Goal: Task Accomplishment & Management: Use online tool/utility

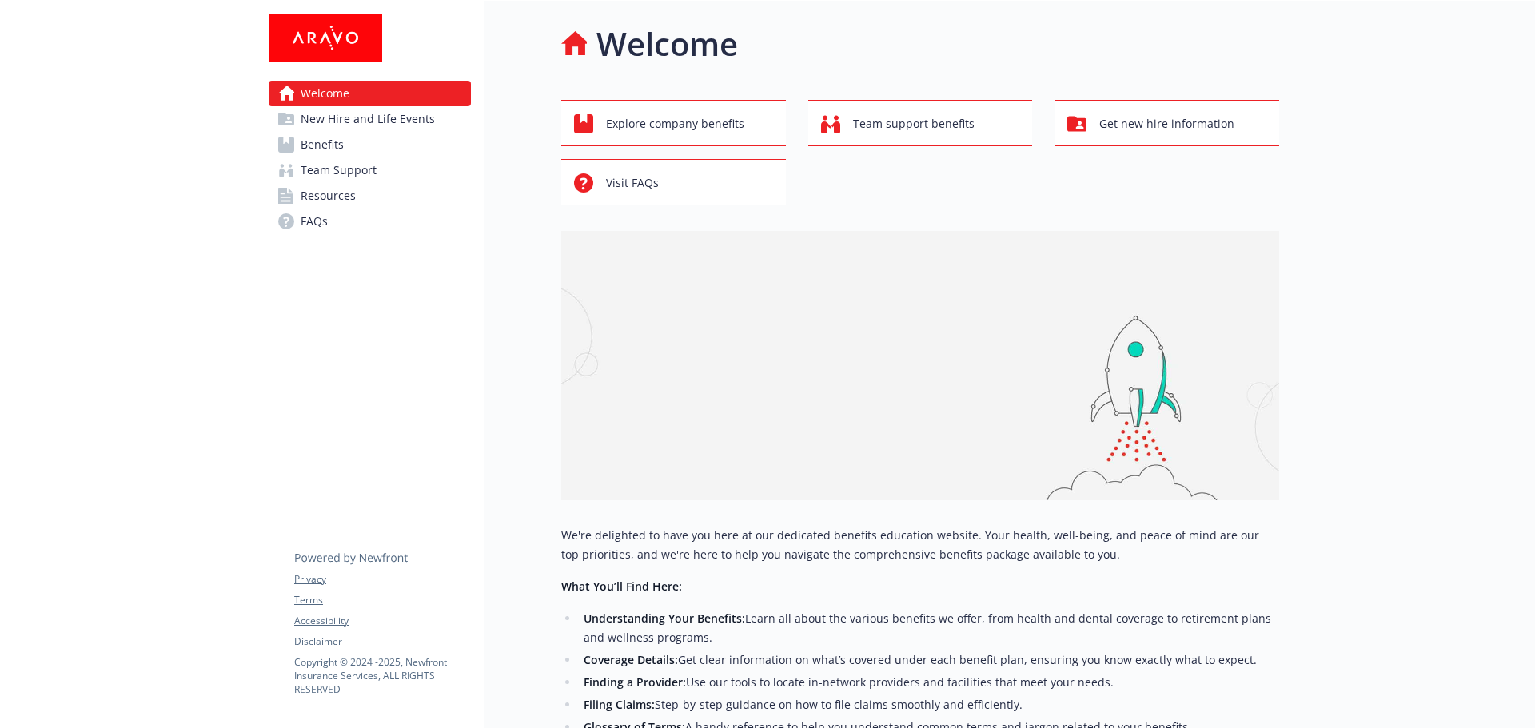
click at [337, 199] on span "Resources" at bounding box center [328, 196] width 55 height 26
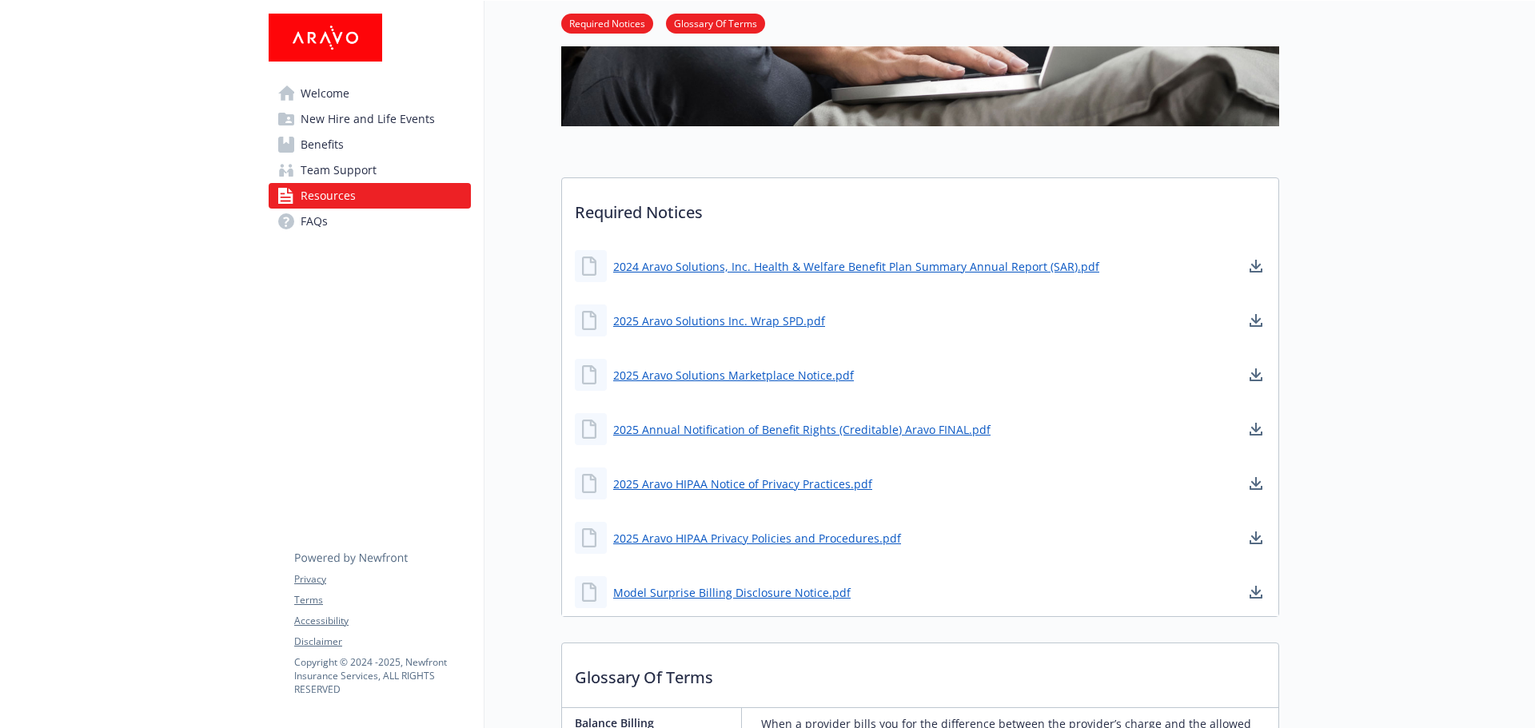
scroll to position [320, 0]
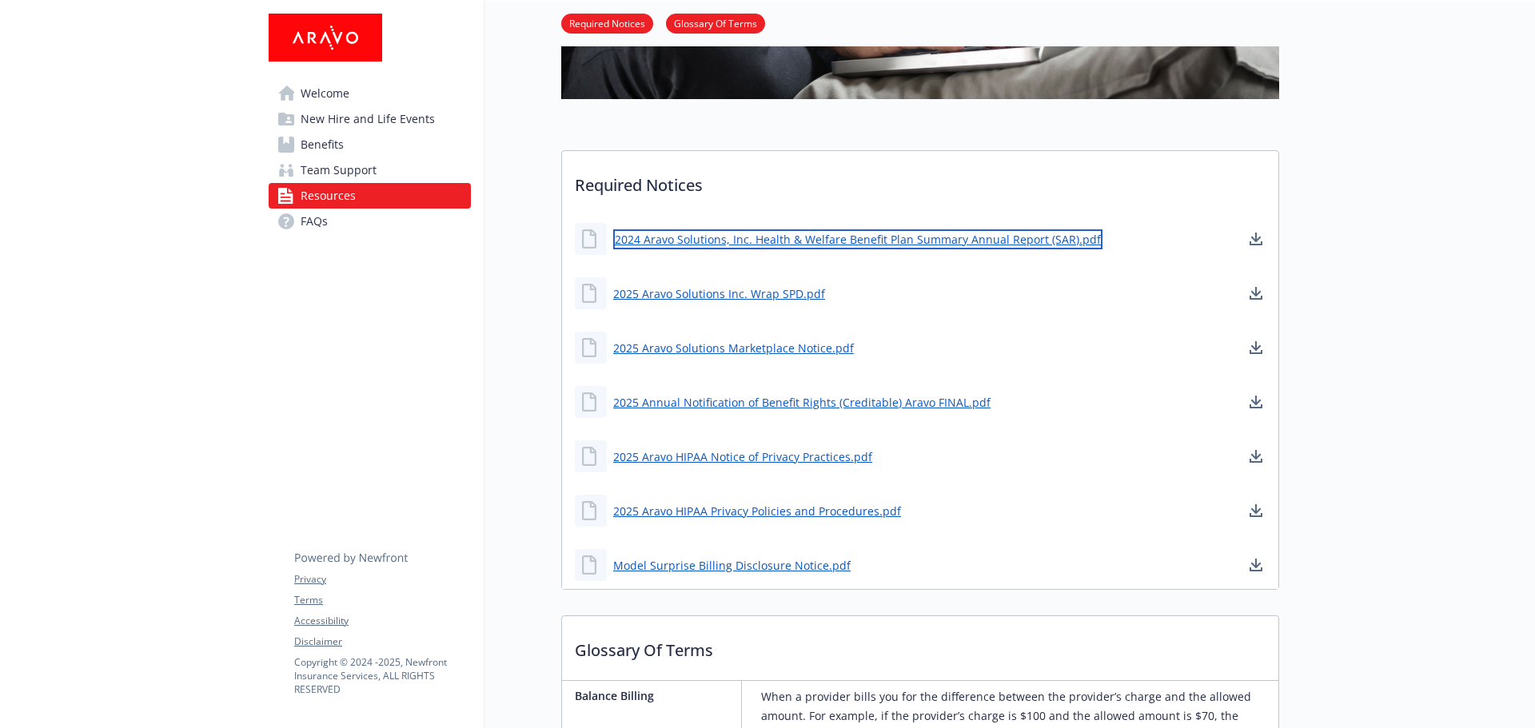
click at [950, 245] on link "2024 Aravo Solutions, Inc. Health & Welfare Benefit Plan Summary Annual Report …" at bounding box center [857, 239] width 489 height 20
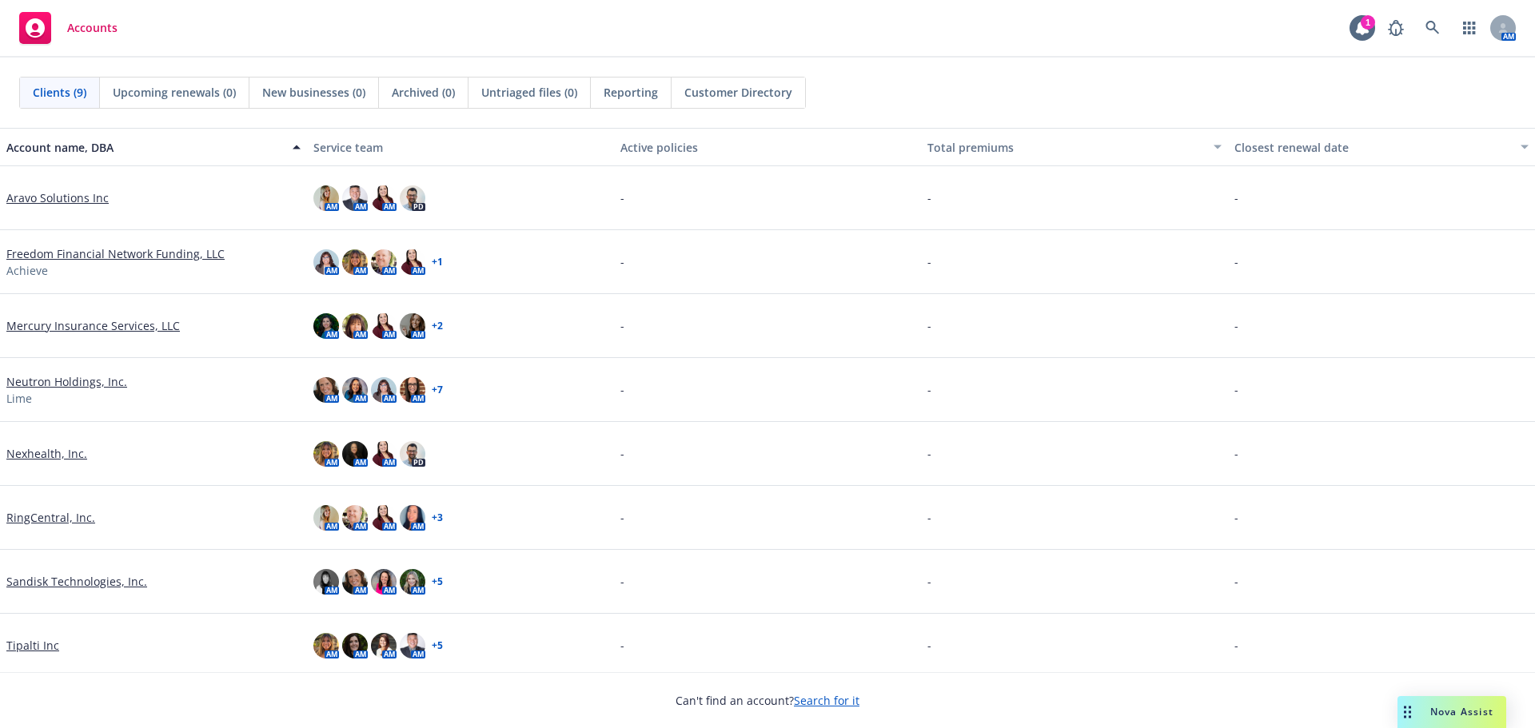
click at [76, 197] on link "Aravo Solutions Inc" at bounding box center [57, 198] width 102 height 17
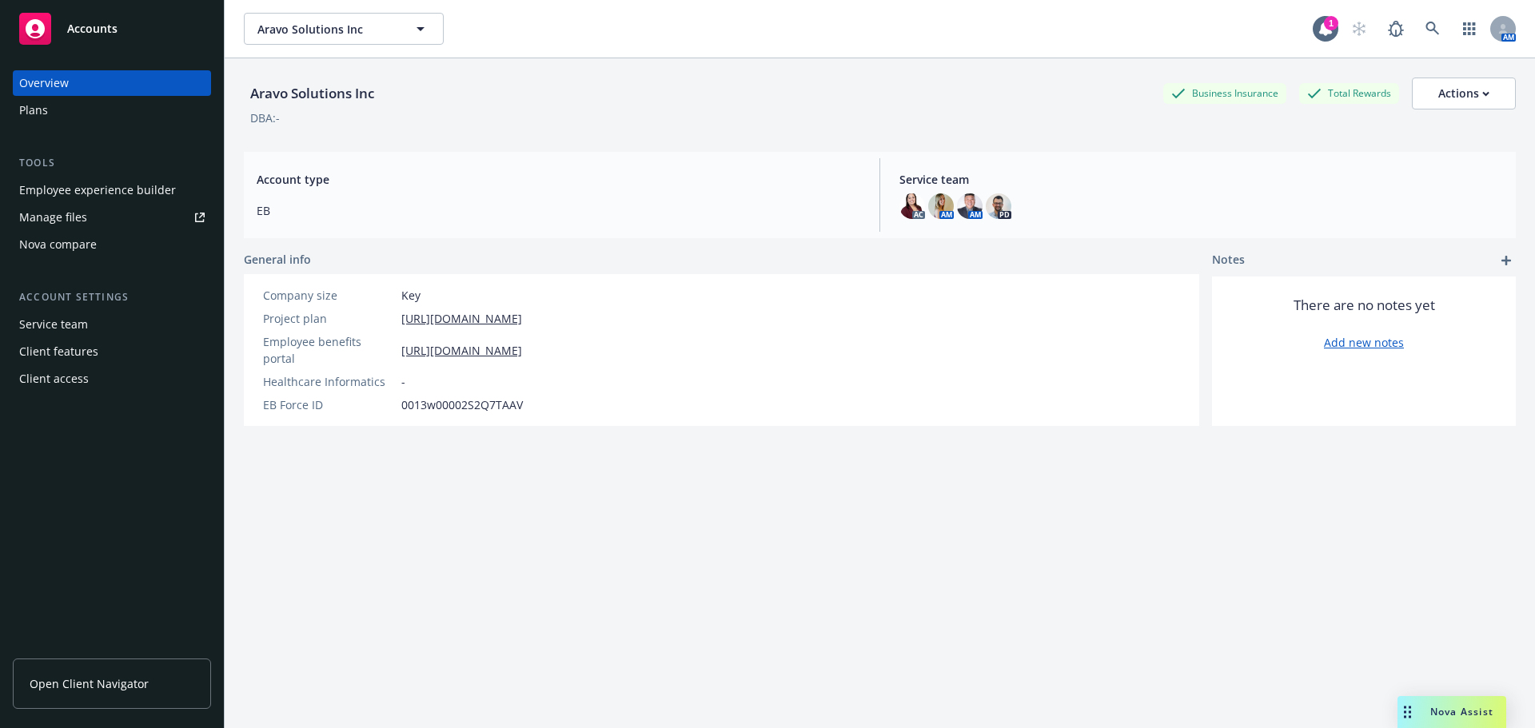
click at [69, 217] on div "Manage files" at bounding box center [53, 218] width 68 height 26
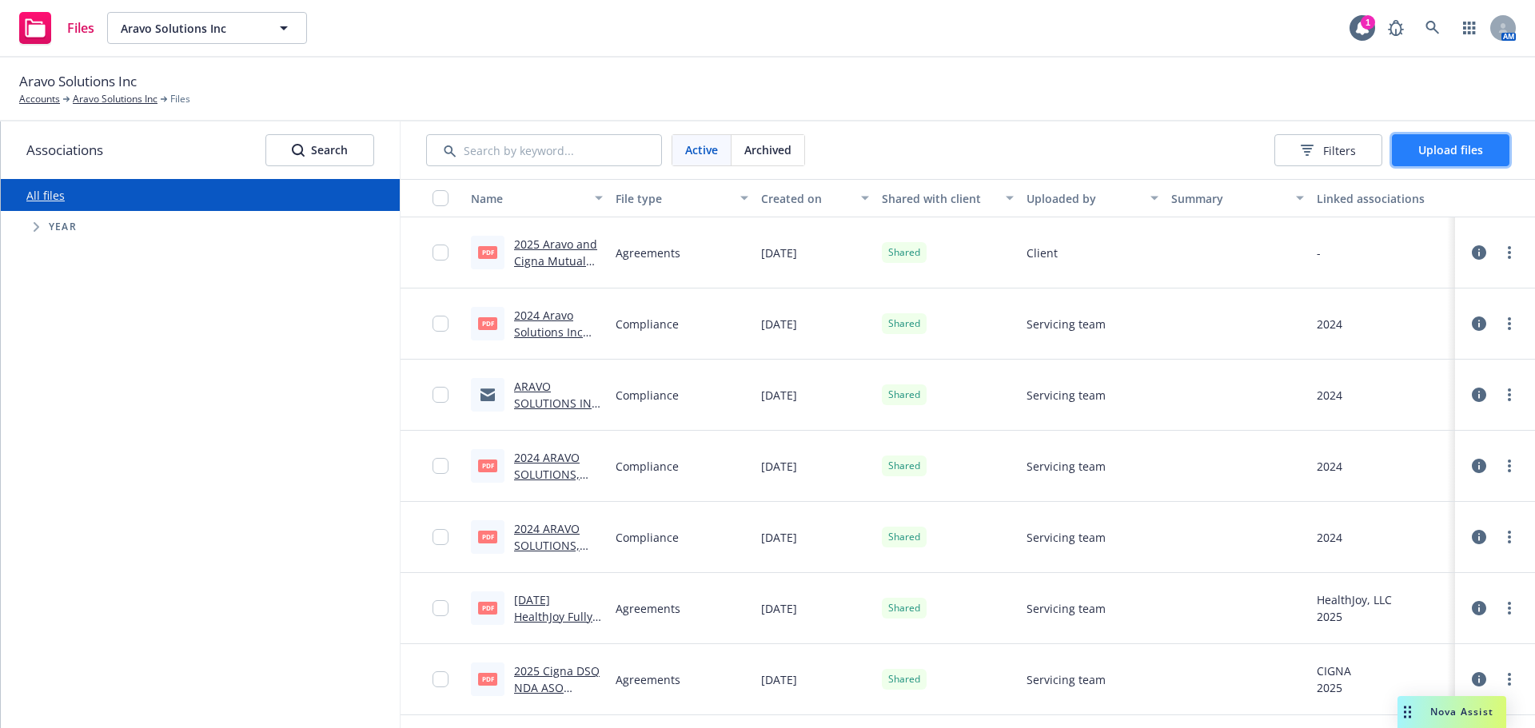
click at [1433, 150] on span "Upload files" at bounding box center [1451, 149] width 65 height 15
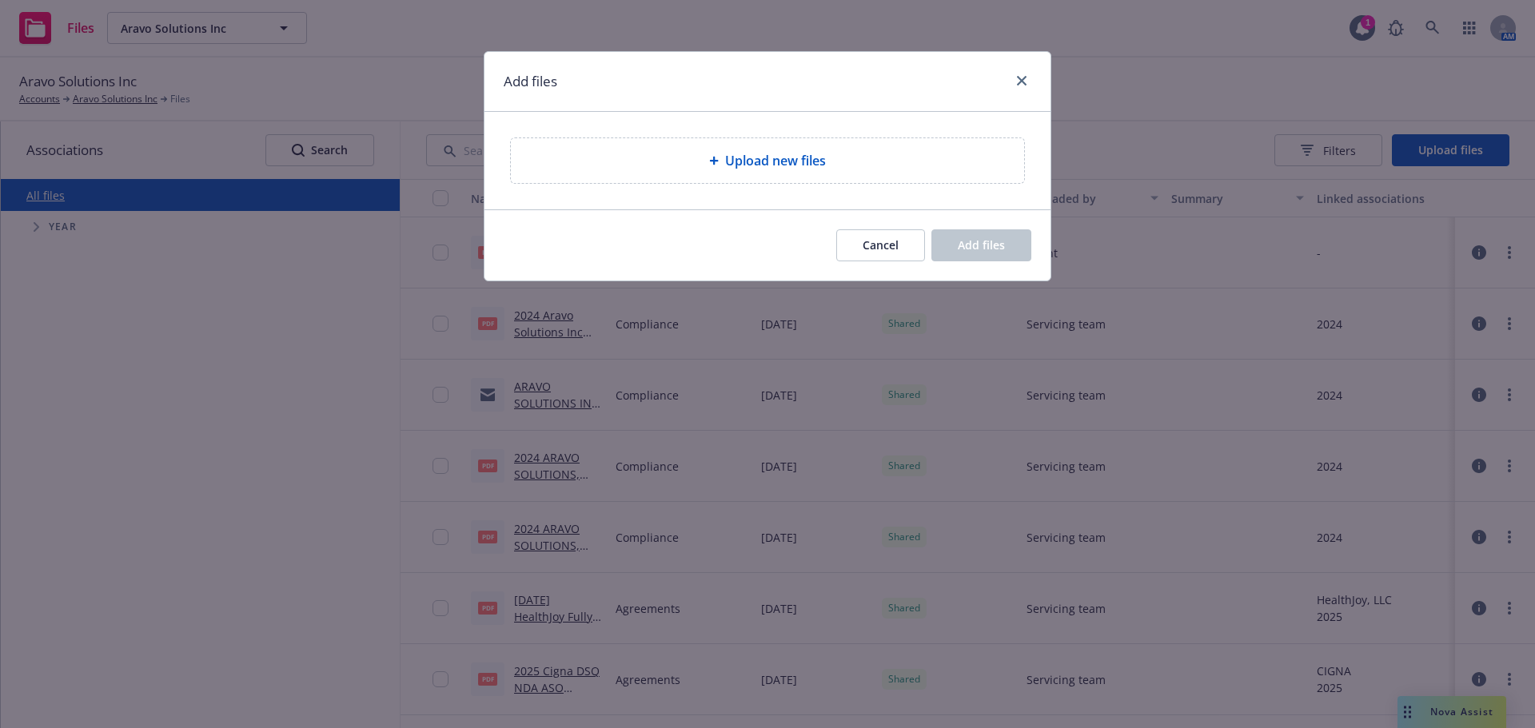
click at [777, 164] on span "Upload new files" at bounding box center [775, 160] width 101 height 19
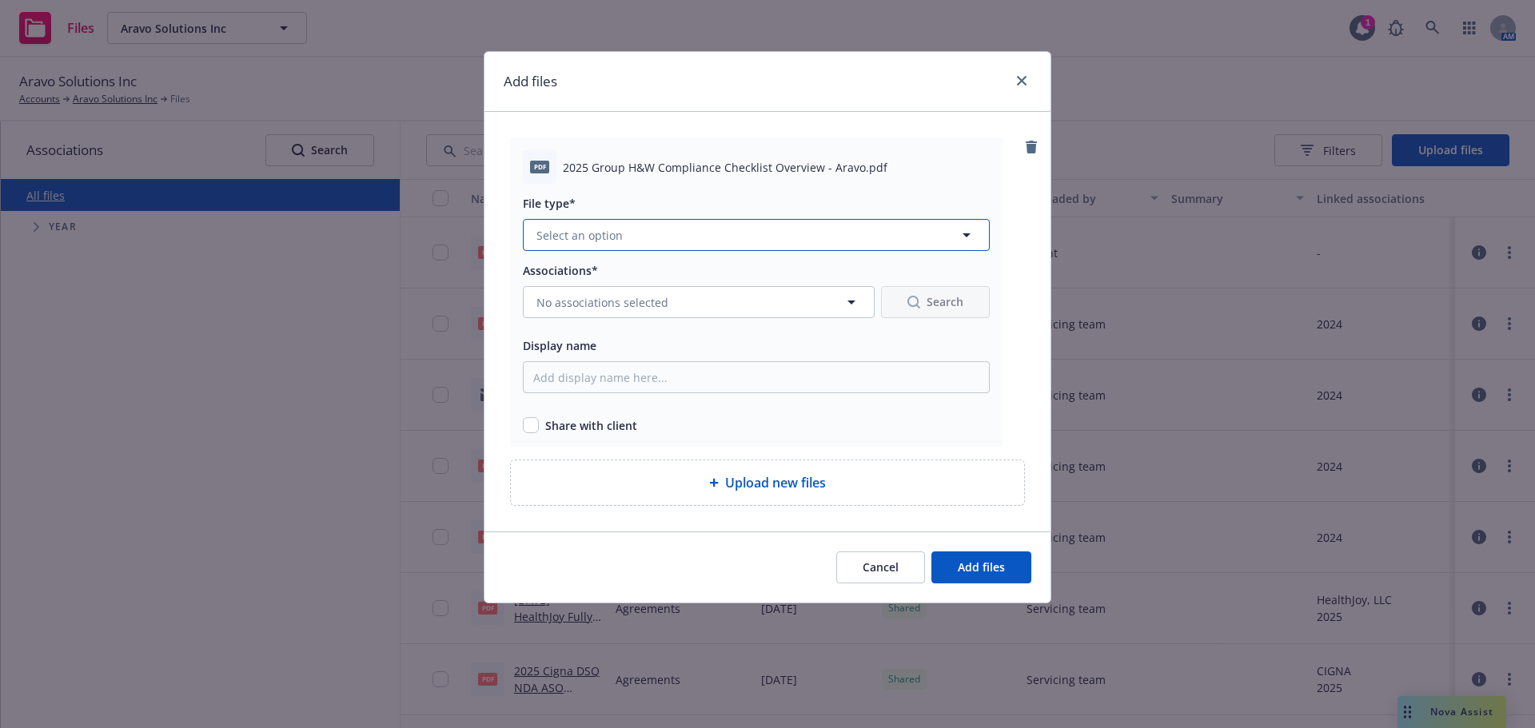
click at [967, 241] on icon "button" at bounding box center [966, 234] width 19 height 19
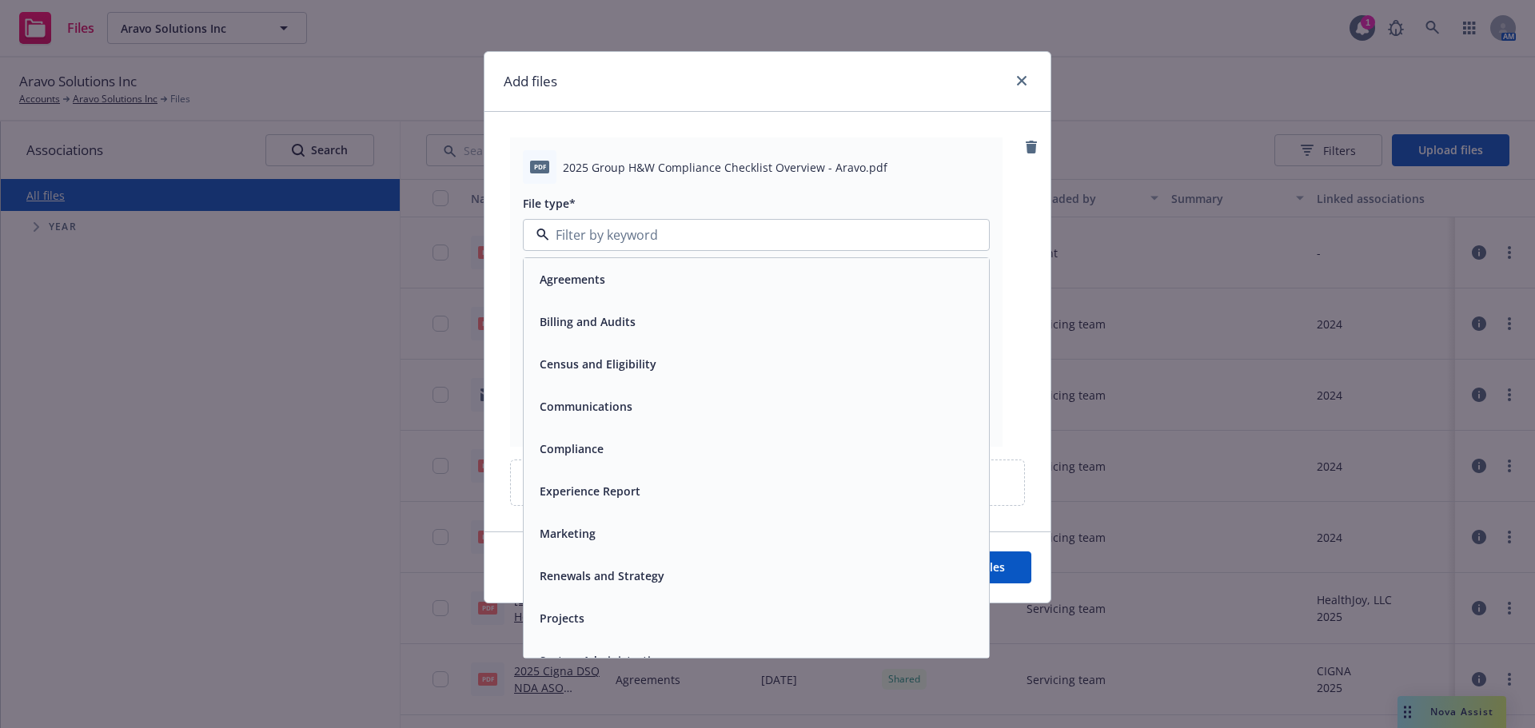
click at [610, 445] on div "Compliance" at bounding box center [756, 448] width 446 height 23
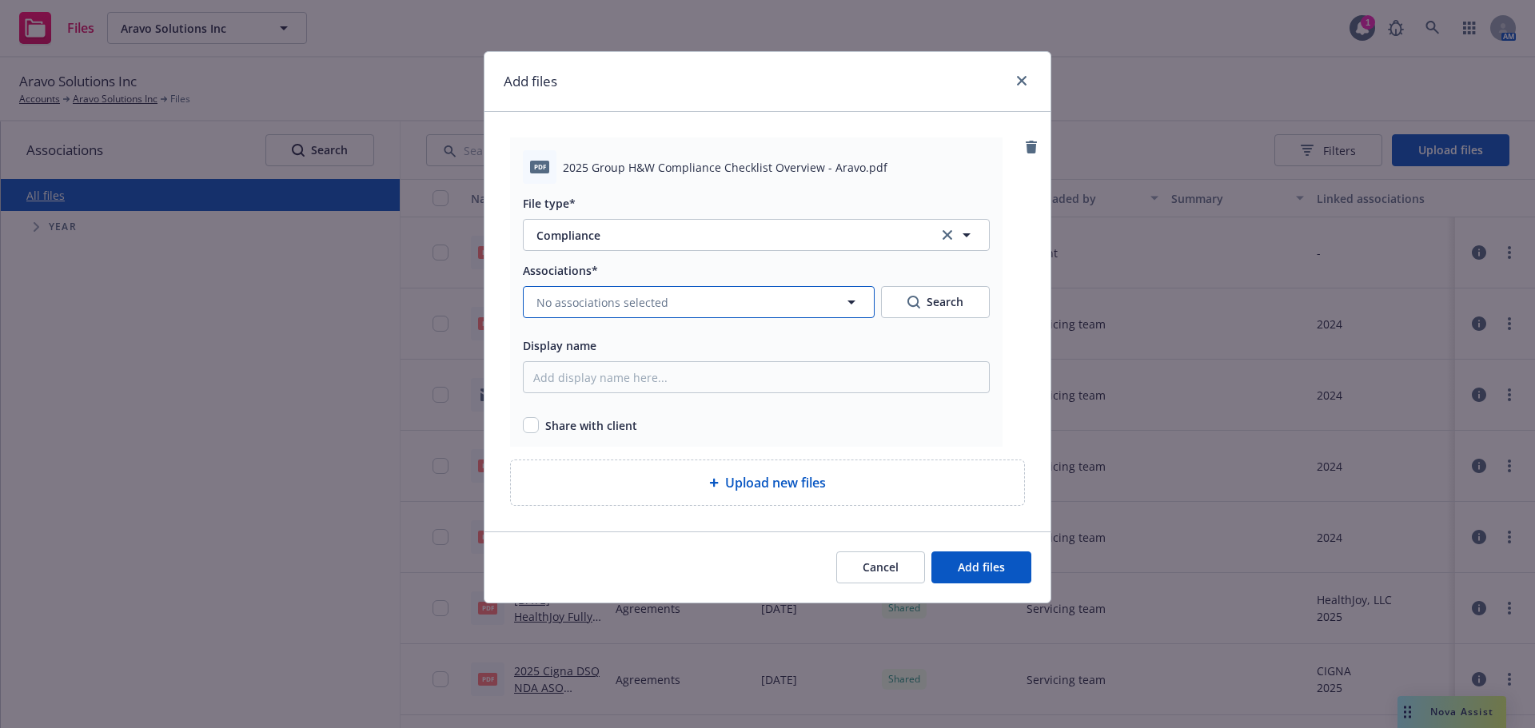
click at [855, 302] on icon "button" at bounding box center [851, 302] width 19 height 19
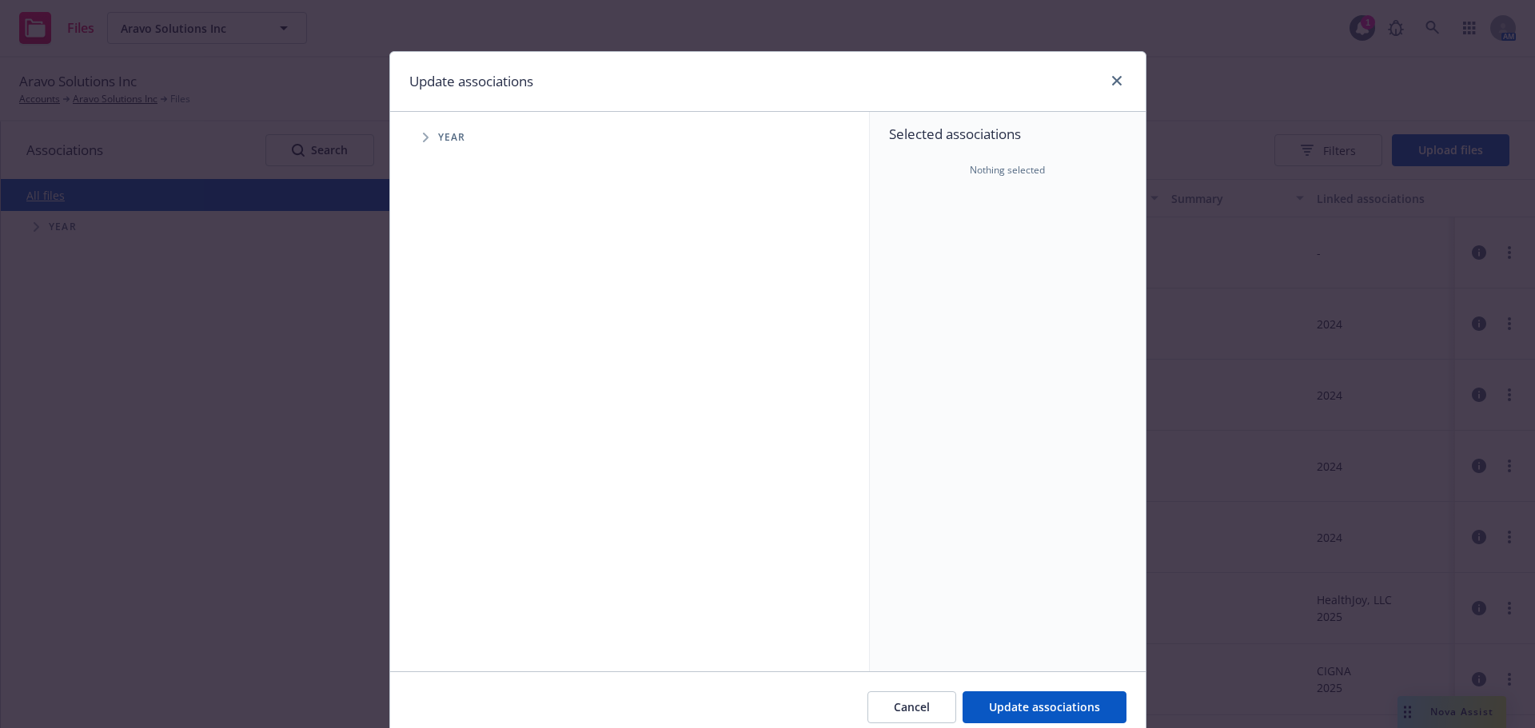
click at [448, 134] on span "Year" at bounding box center [452, 138] width 28 height 10
click at [413, 138] on span "Tree Example" at bounding box center [426, 138] width 26 height 26
click at [459, 357] on input "Tree Example" at bounding box center [466, 357] width 16 height 16
checkbox input "true"
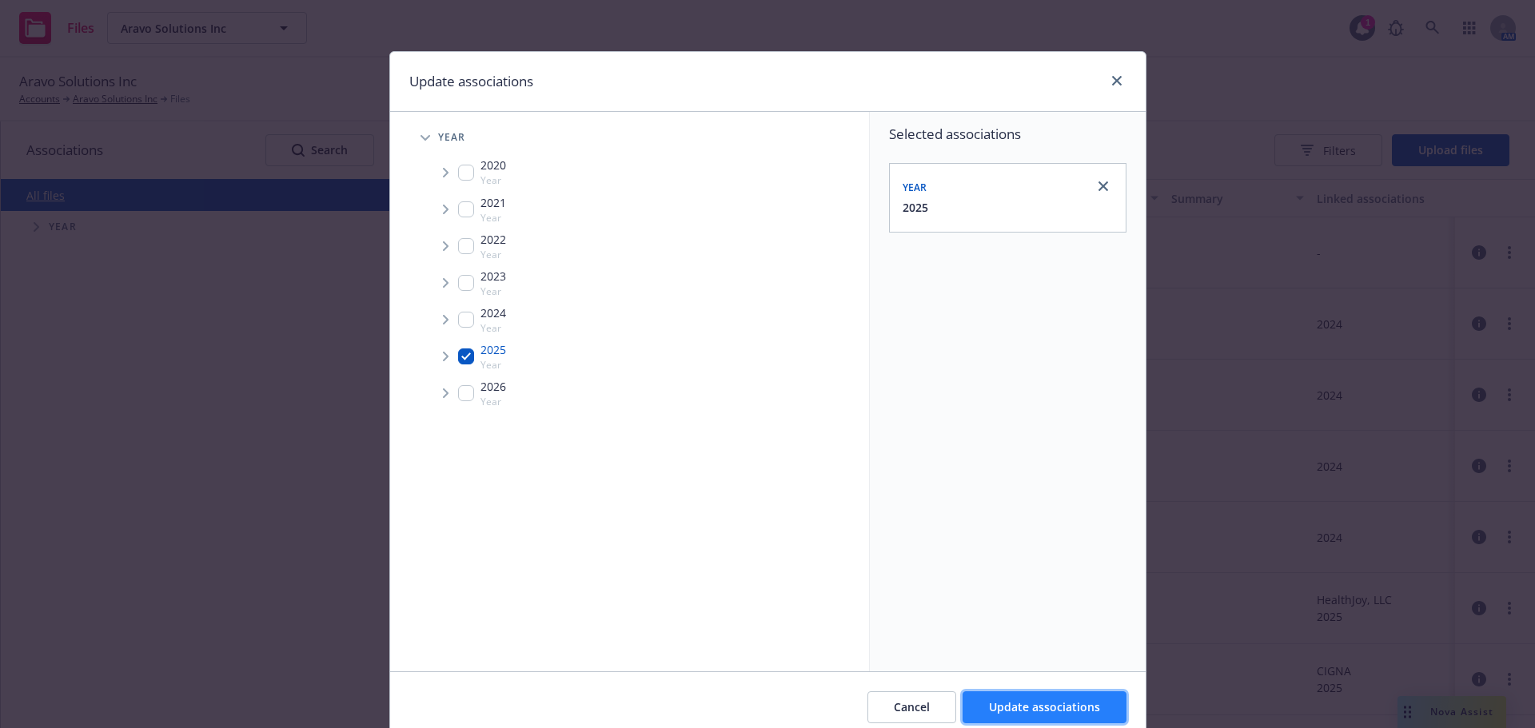
click at [1066, 710] on span "Update associations" at bounding box center [1044, 707] width 111 height 15
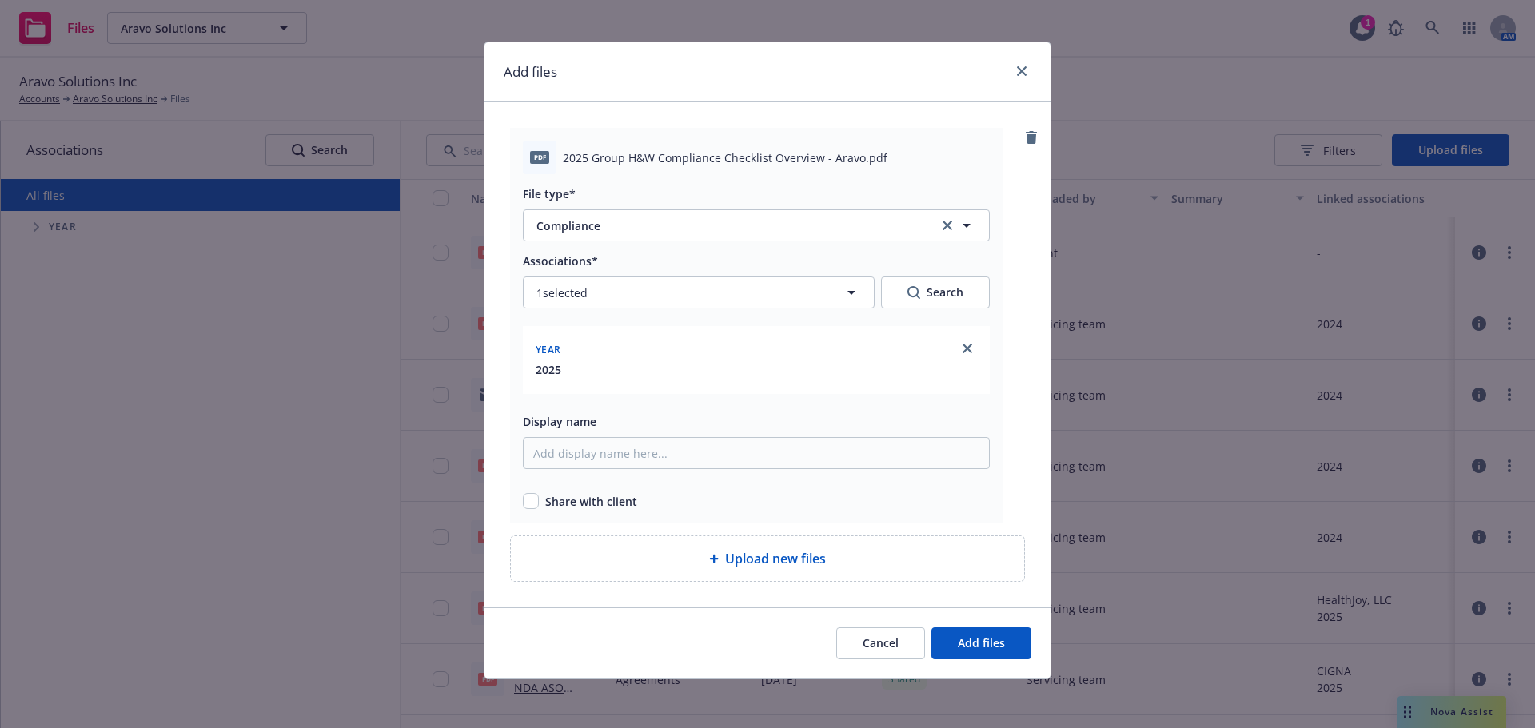
scroll to position [12, 0]
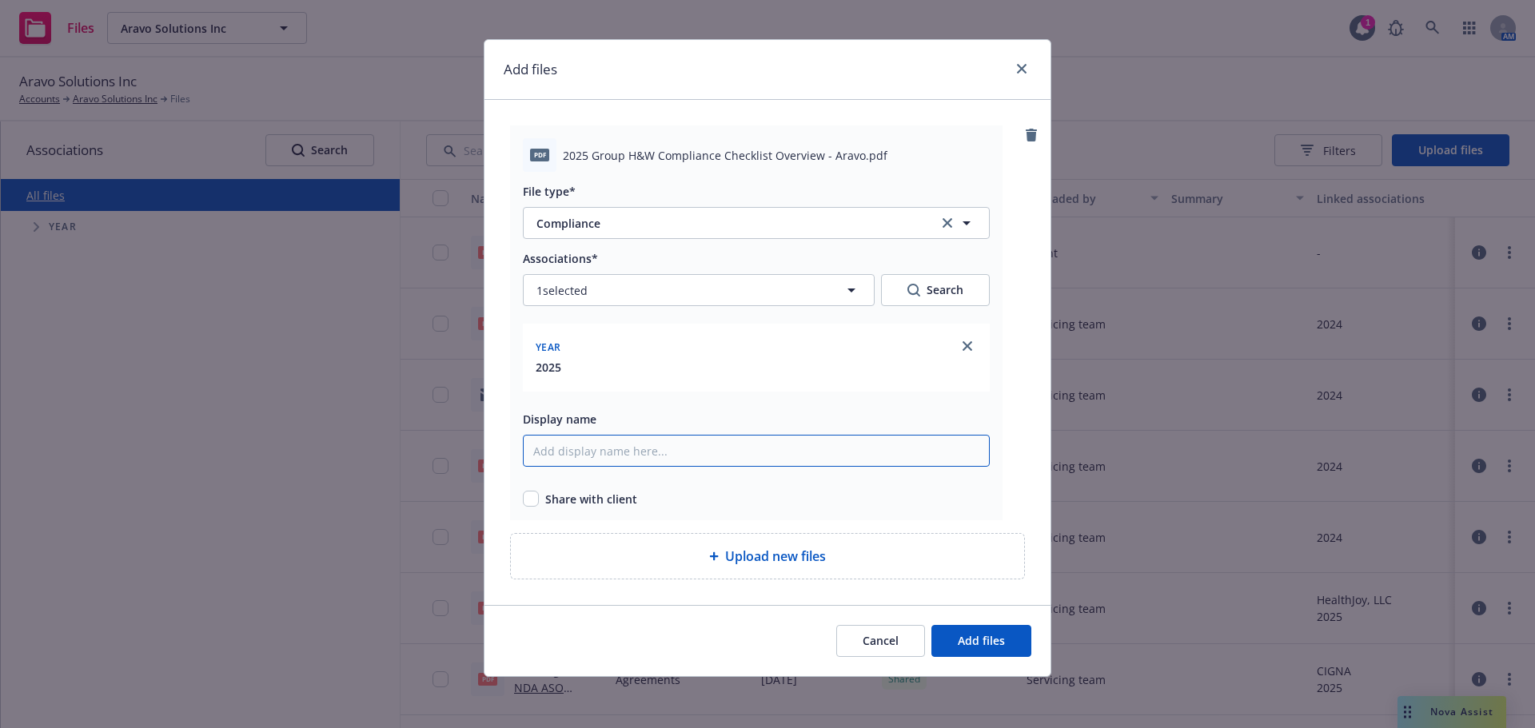
click at [625, 454] on input "Display name" at bounding box center [756, 451] width 467 height 32
type input "2025 Compliance Review Checklist"
click at [523, 501] on input "checkbox" at bounding box center [531, 499] width 16 height 16
checkbox input "true"
click at [980, 640] on span "Add files" at bounding box center [981, 640] width 47 height 15
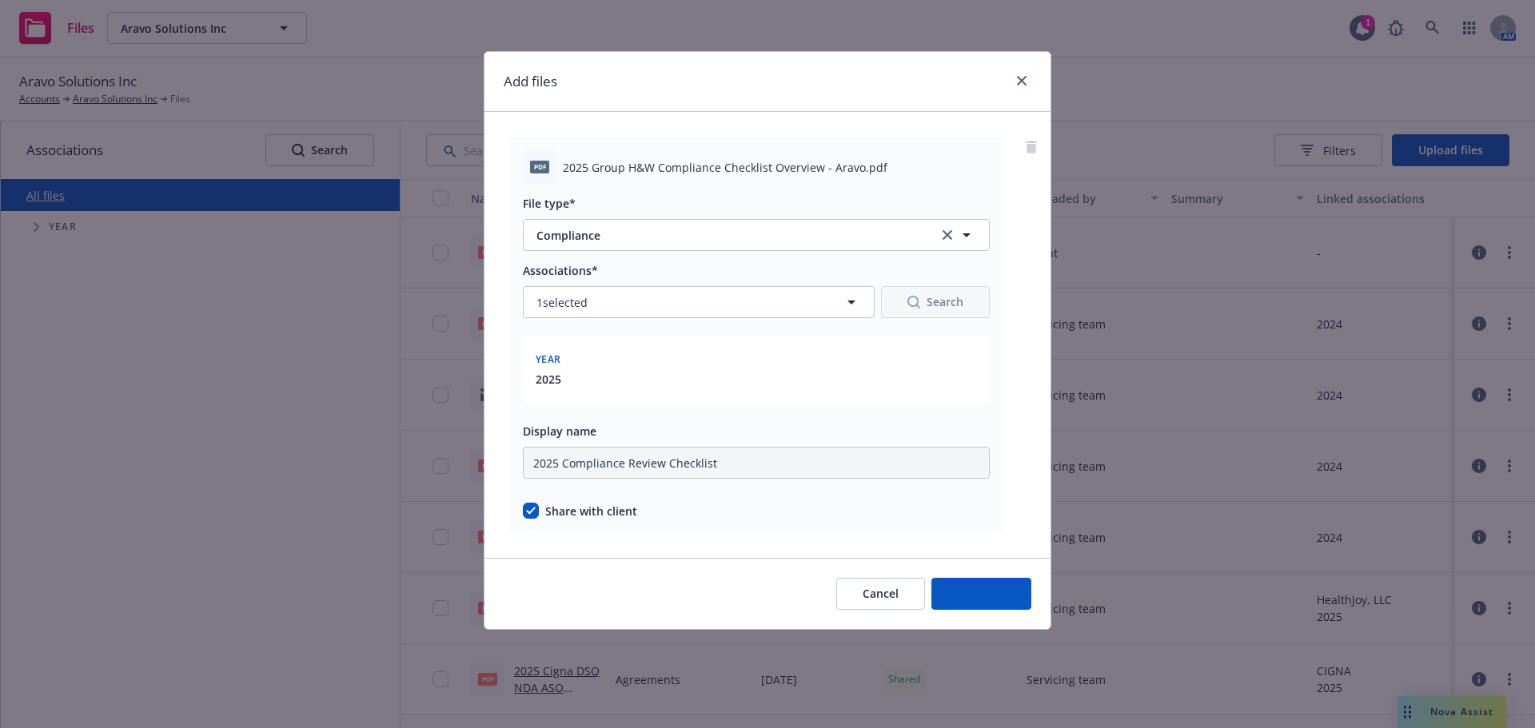
scroll to position [0, 0]
